Goal: Task Accomplishment & Management: Use online tool/utility

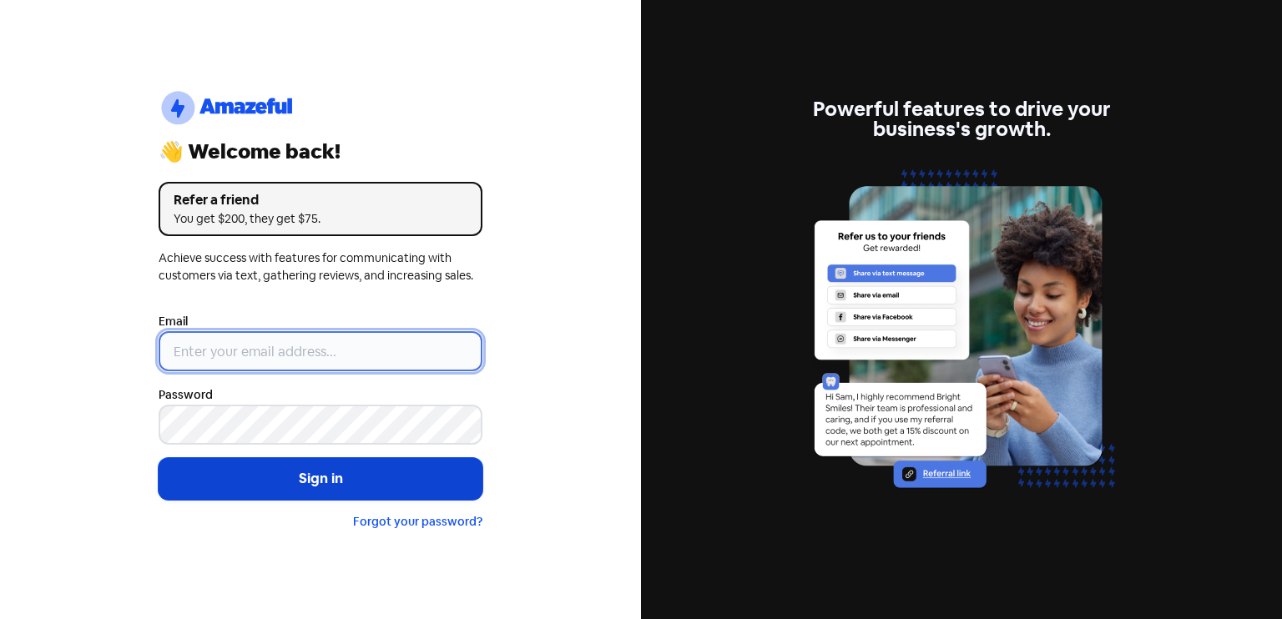
type input "[EMAIL_ADDRESS][DOMAIN_NAME]"
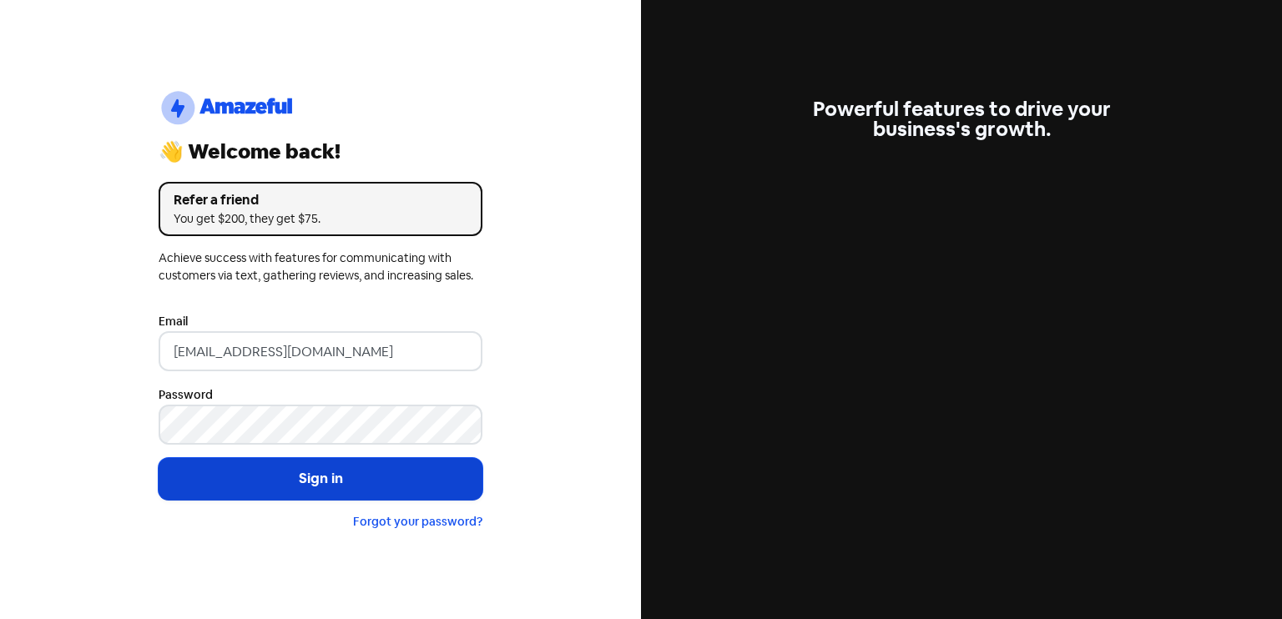
click at [285, 480] on button "Sign in" at bounding box center [321, 479] width 324 height 42
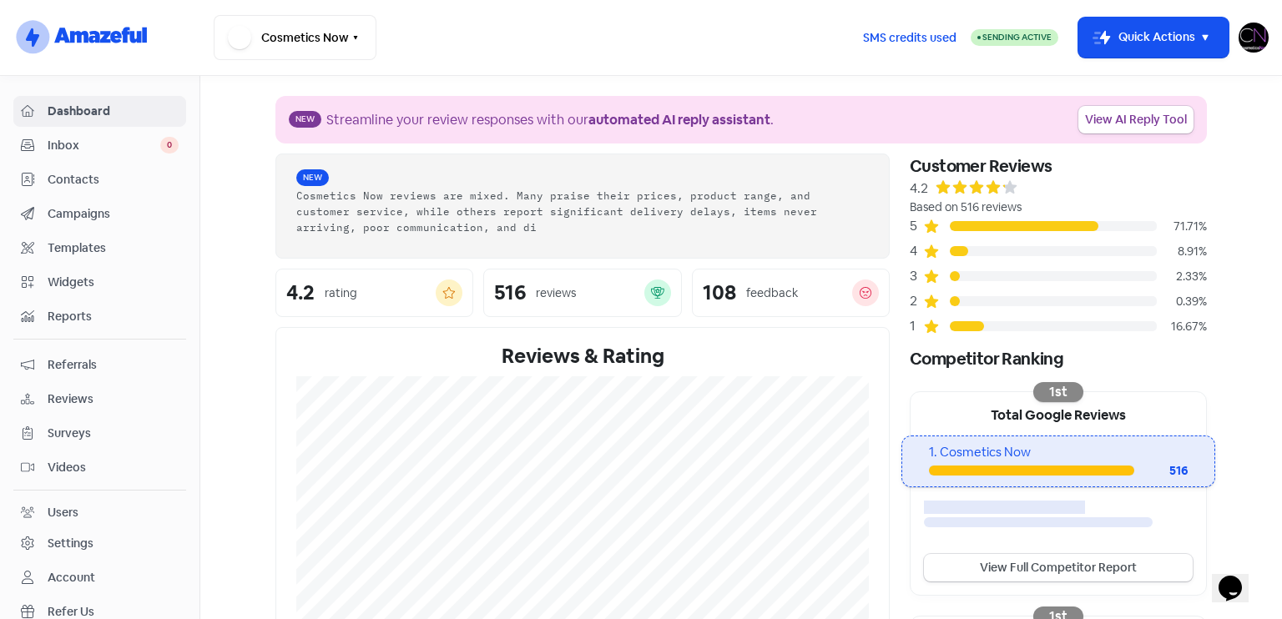
click at [87, 391] on span "Reviews" at bounding box center [113, 400] width 131 height 18
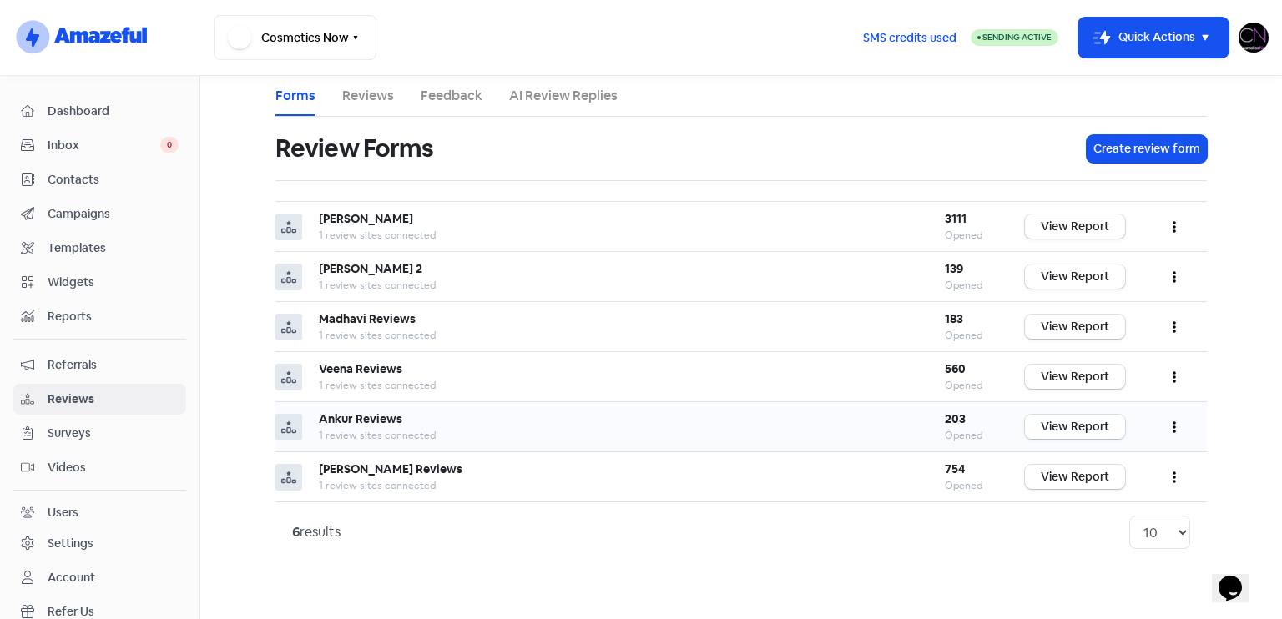
click at [1092, 425] on link "View Report" at bounding box center [1075, 427] width 100 height 24
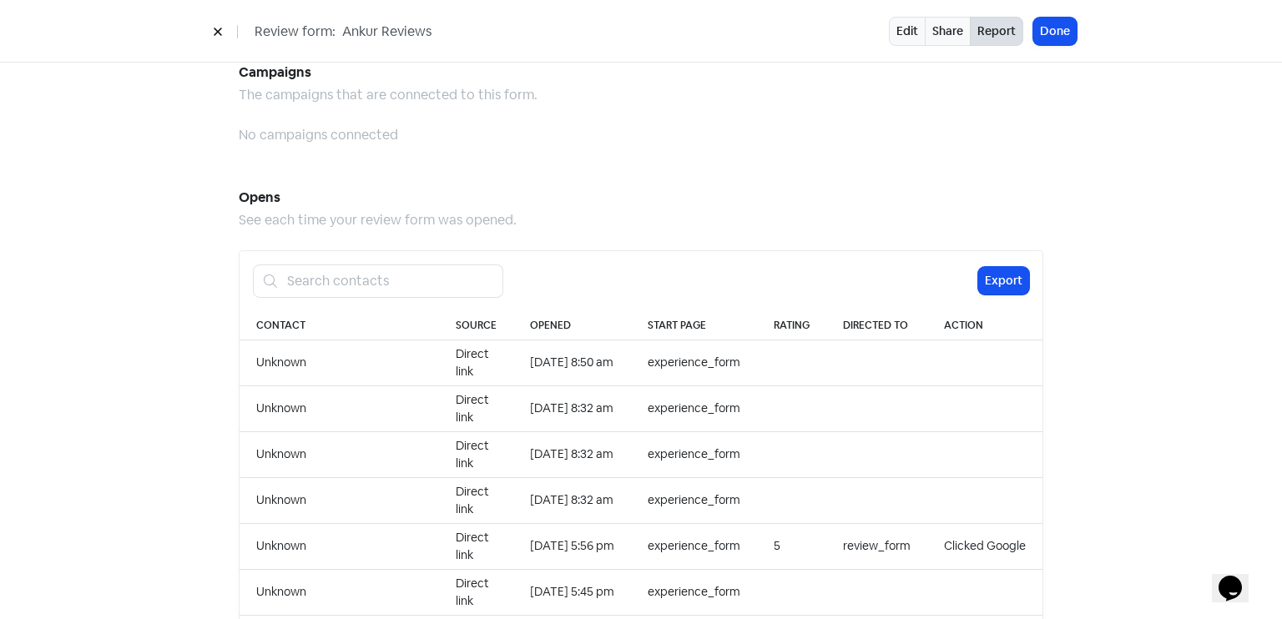
scroll to position [1715, 0]
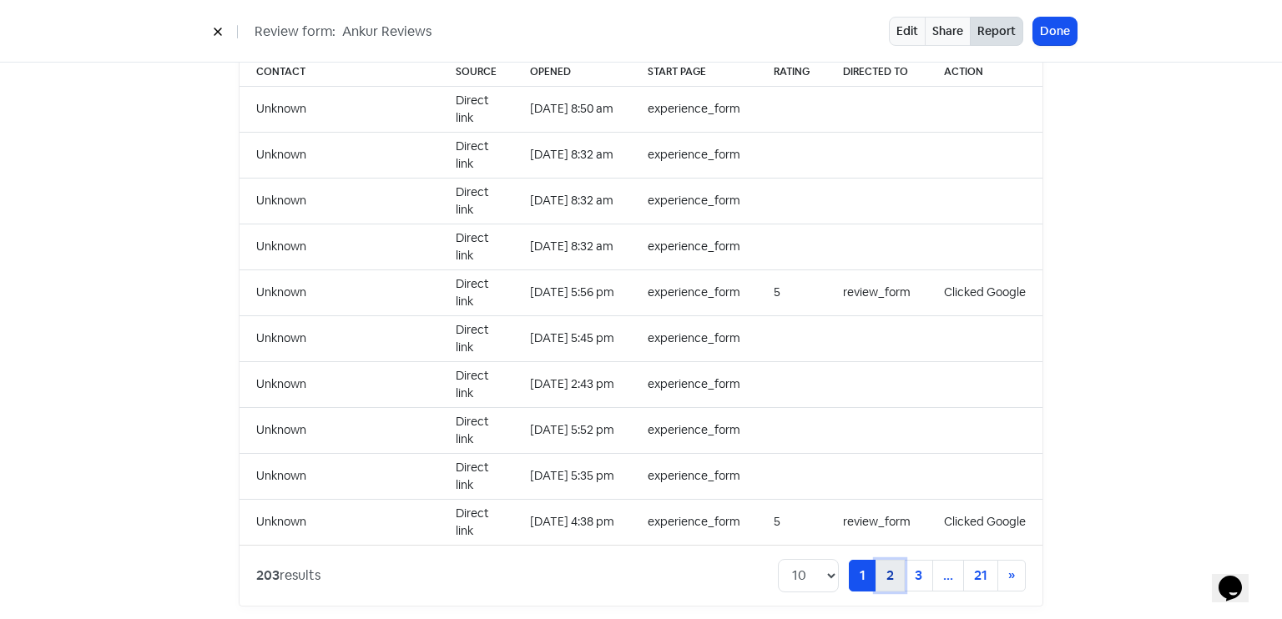
click at [878, 561] on link "2" at bounding box center [889, 576] width 29 height 32
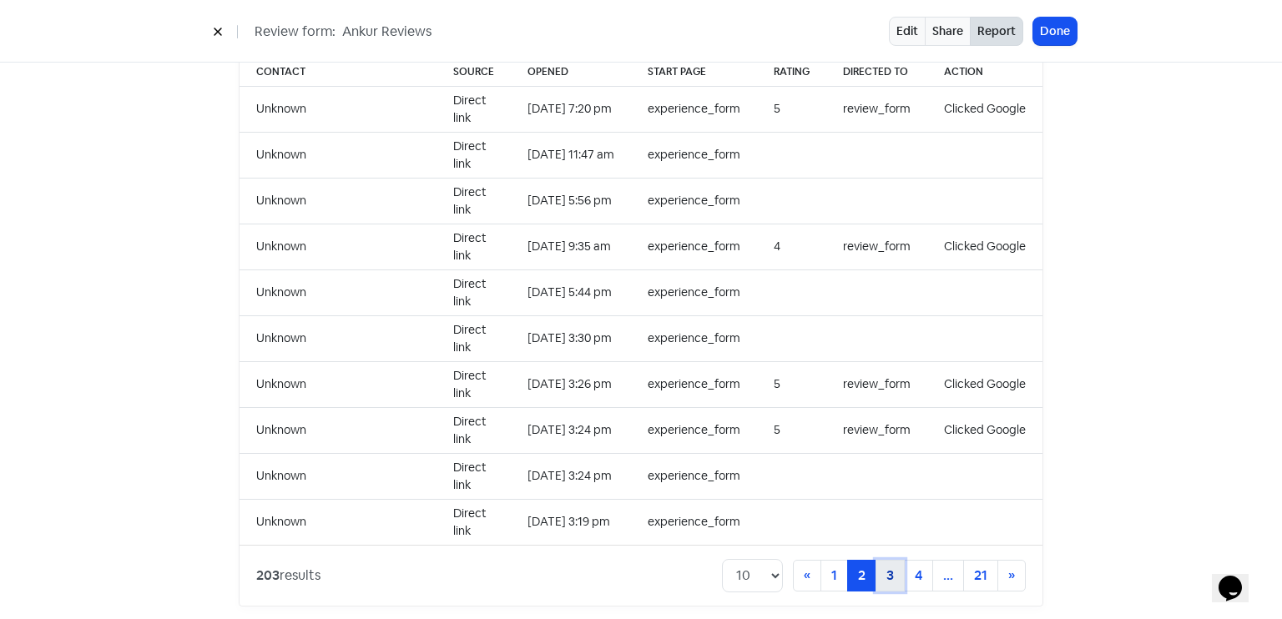
click at [881, 564] on link "3" at bounding box center [889, 576] width 29 height 32
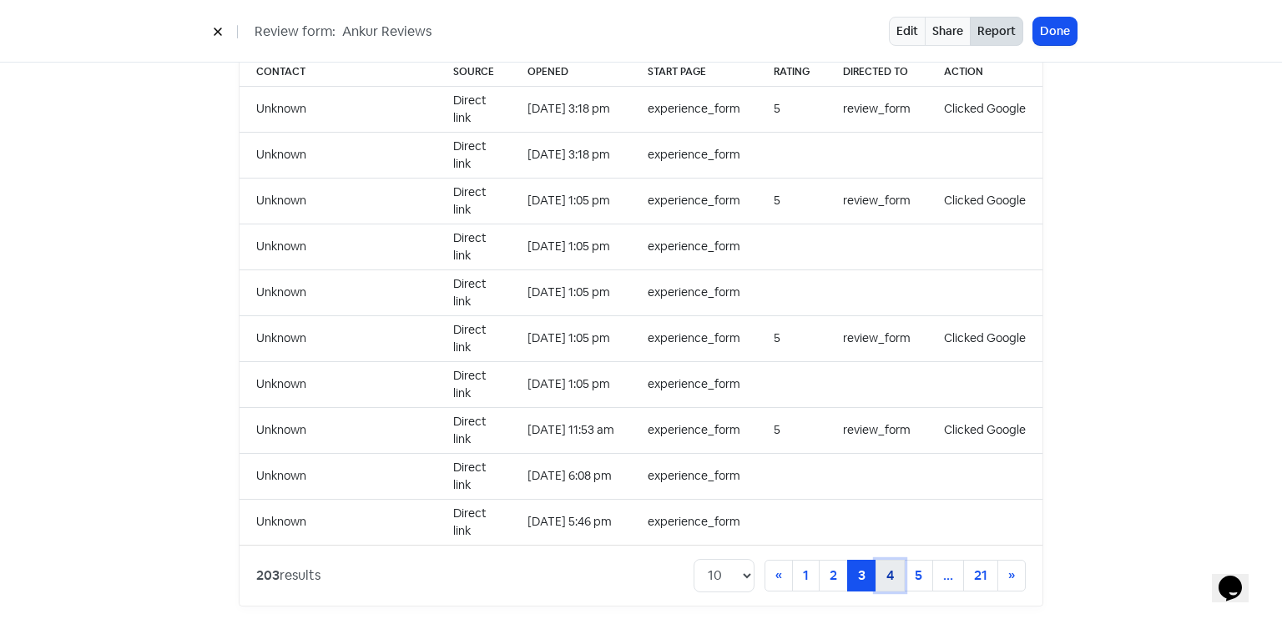
click at [881, 560] on link "4" at bounding box center [889, 576] width 29 height 32
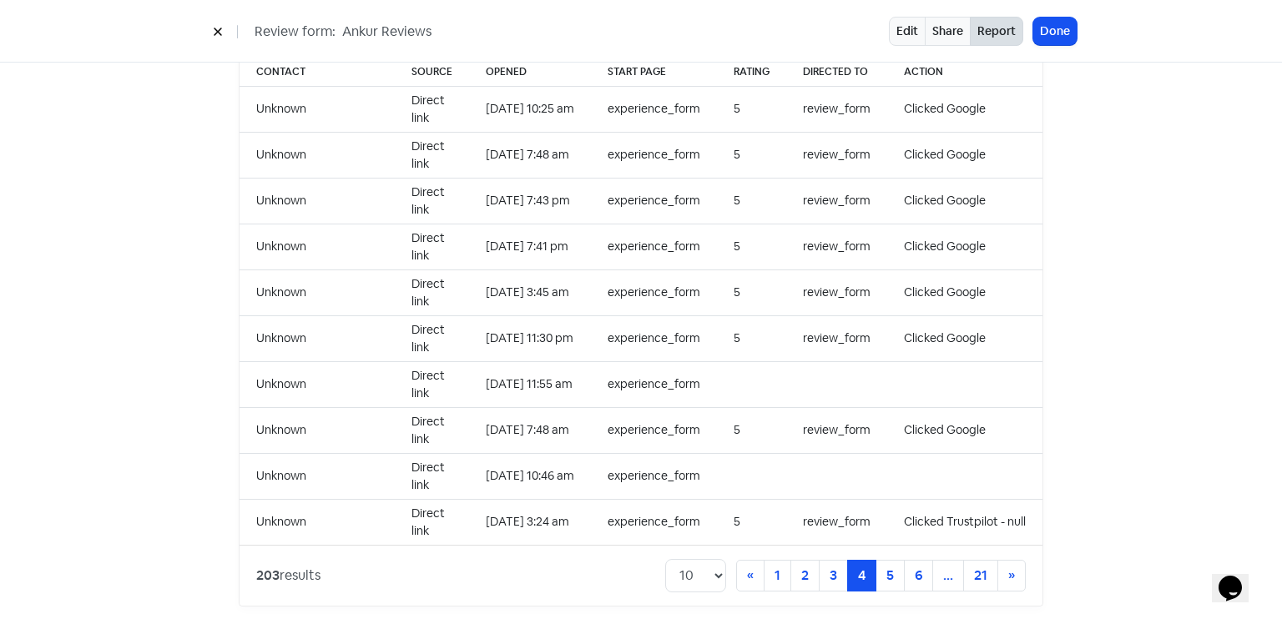
click at [890, 576] on div "203 results 10 20 30 50 100 « Previous 1 2 3 4 (current) 5 6 ... 21 » Next" at bounding box center [641, 575] width 803 height 61
click at [887, 564] on link "5" at bounding box center [889, 576] width 29 height 32
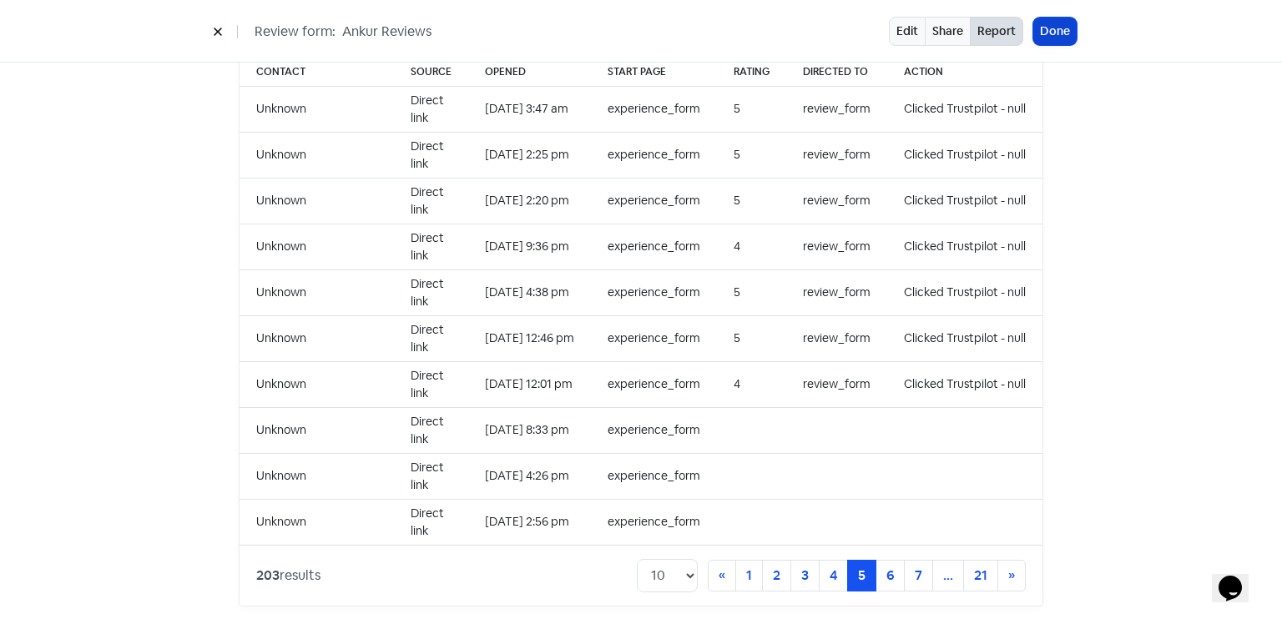
click at [1048, 35] on button "Done" at bounding box center [1054, 32] width 43 height 28
